Goal: Task Accomplishment & Management: Use online tool/utility

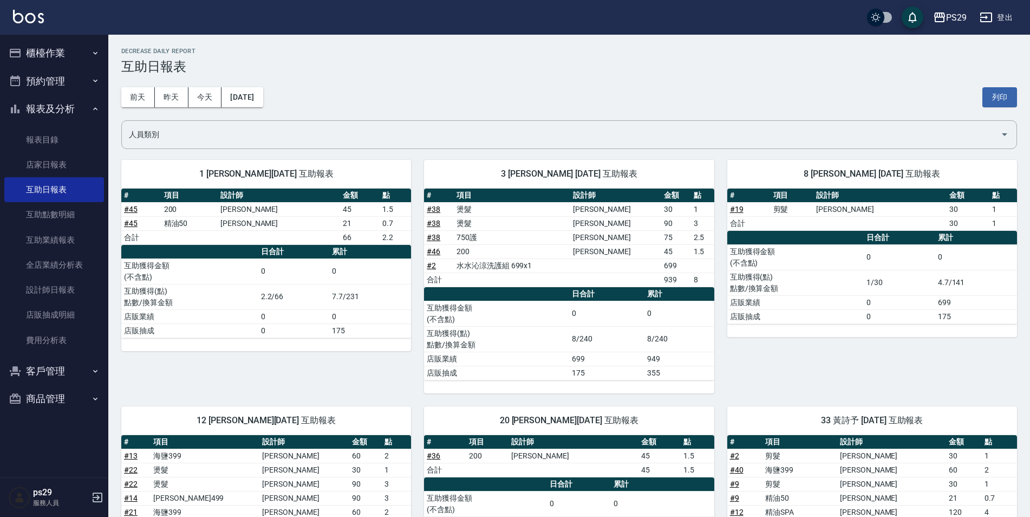
click at [48, 12] on div "PS29 登出" at bounding box center [515, 17] width 1030 height 35
click at [37, 16] on img at bounding box center [28, 17] width 31 height 14
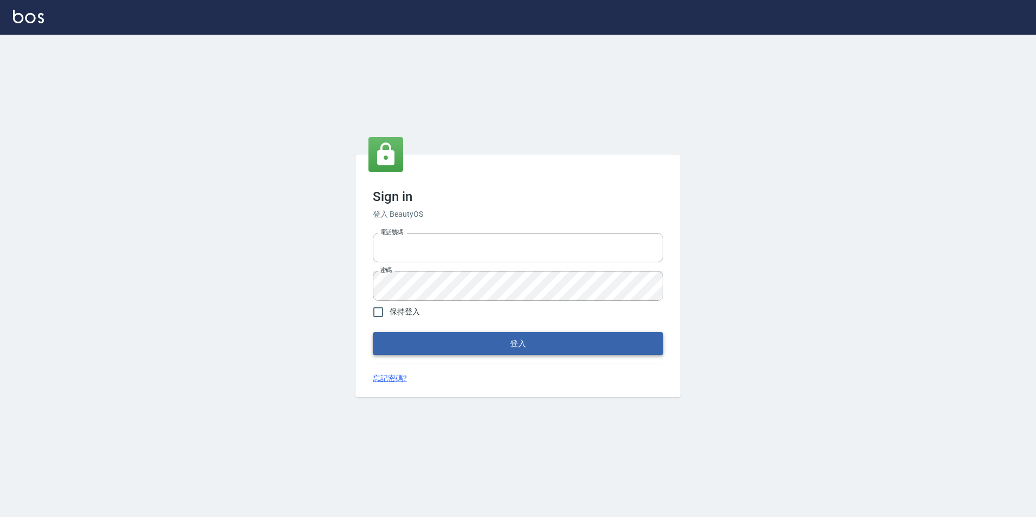
type input "0422269797"
click at [450, 339] on button "登入" at bounding box center [518, 343] width 290 height 23
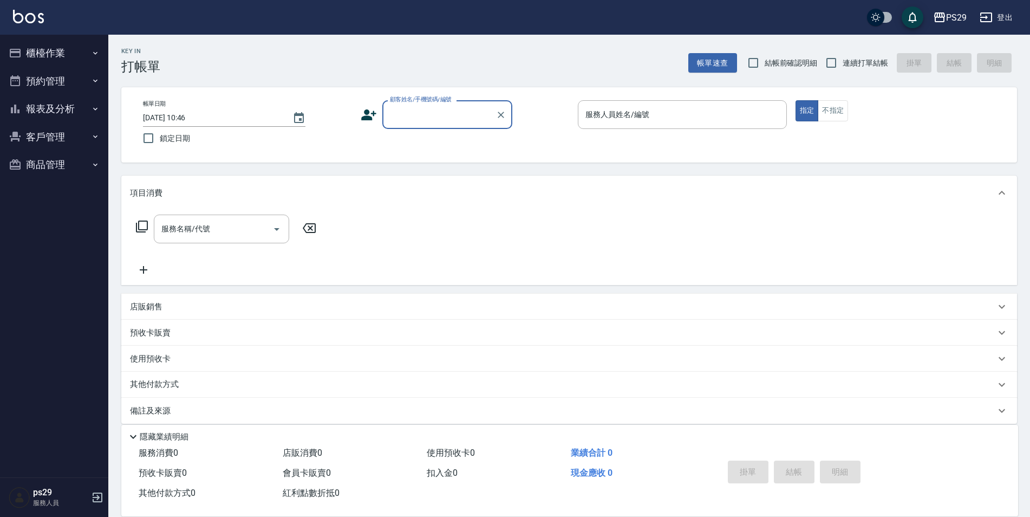
click at [40, 23] on link at bounding box center [28, 18] width 31 height 16
